Goal: Navigation & Orientation: Find specific page/section

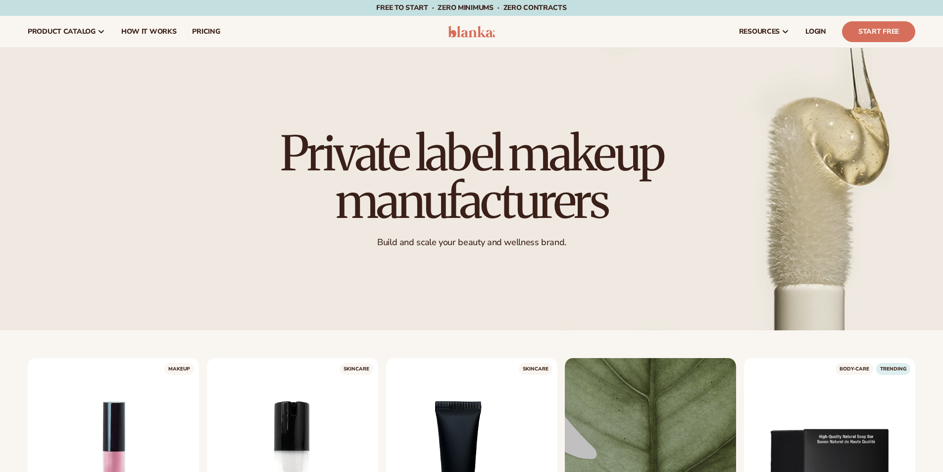
click at [465, 35] on img at bounding box center [471, 32] width 47 height 12
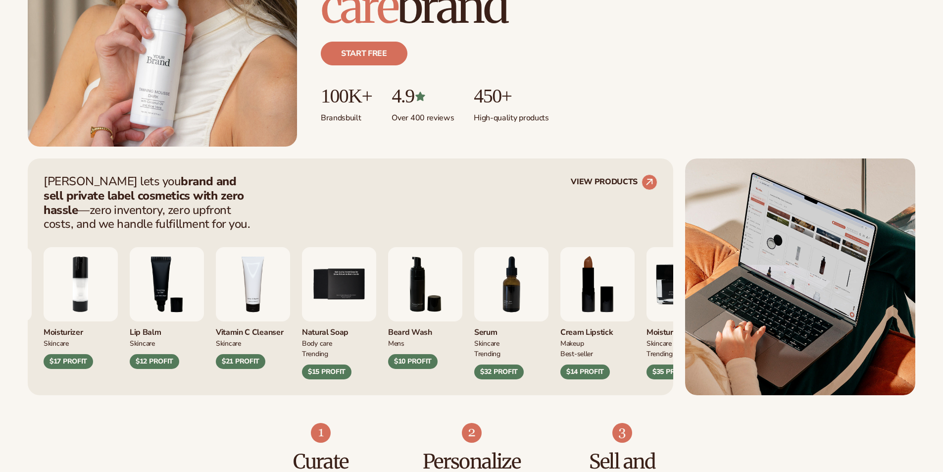
scroll to position [347, 0]
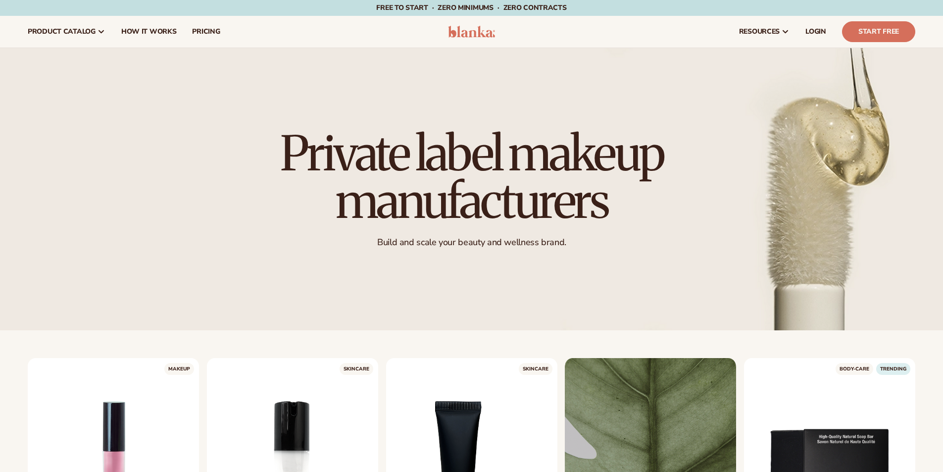
click at [449, 37] on img at bounding box center [471, 32] width 47 height 12
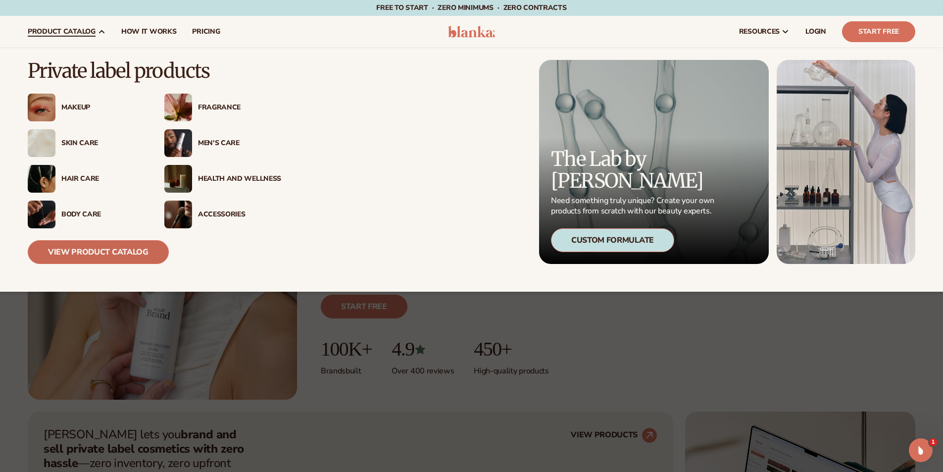
click at [87, 255] on link "View Product Catalog" at bounding box center [98, 252] width 141 height 24
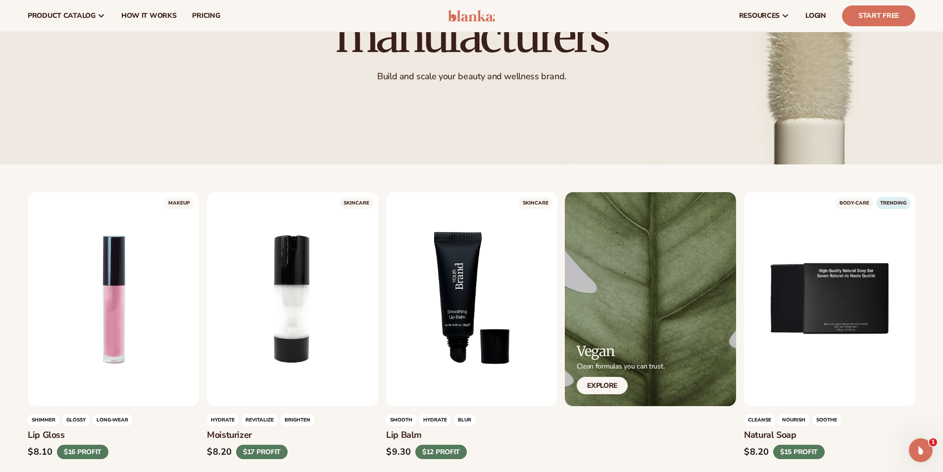
scroll to position [149, 0]
